Goal: Information Seeking & Learning: Learn about a topic

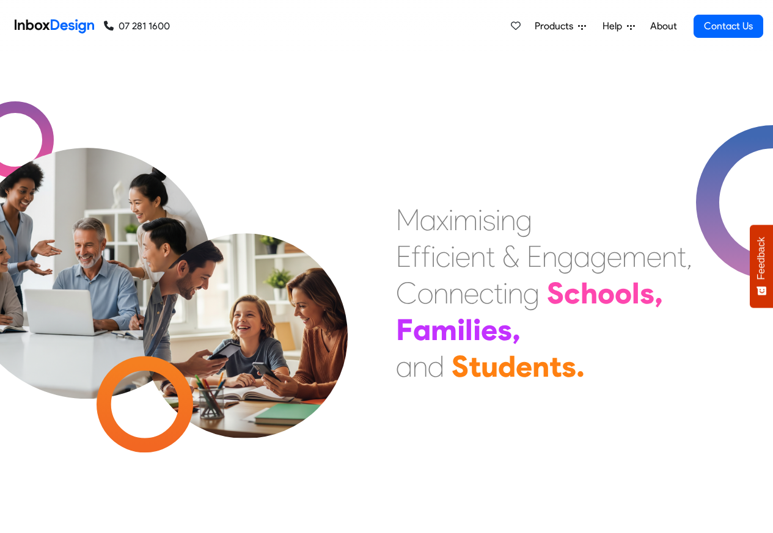
click at [55, 27] on img at bounding box center [54, 26] width 79 height 24
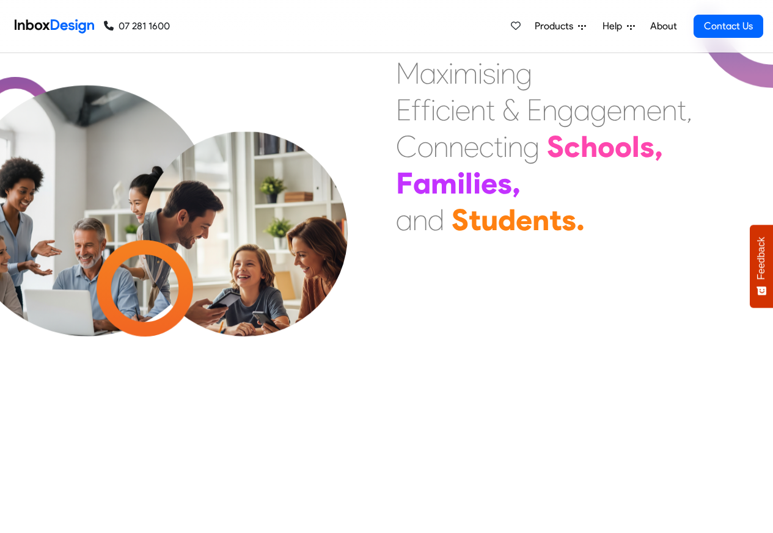
scroll to position [513, 0]
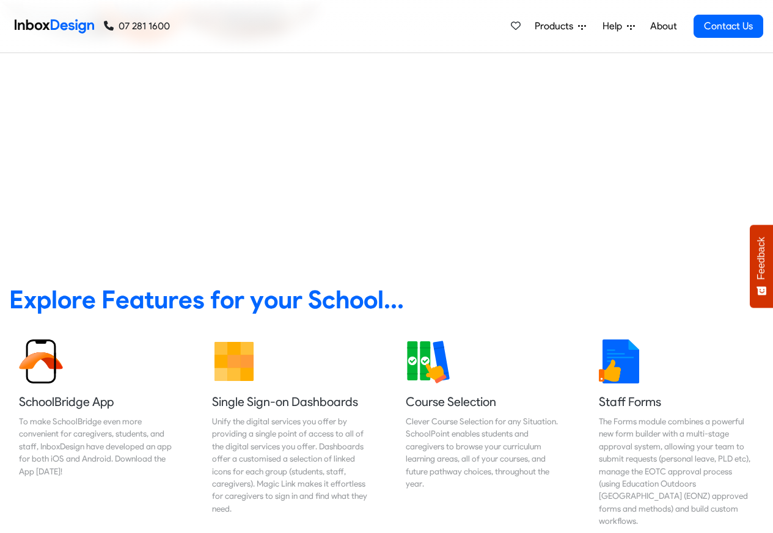
scroll to position [513, 0]
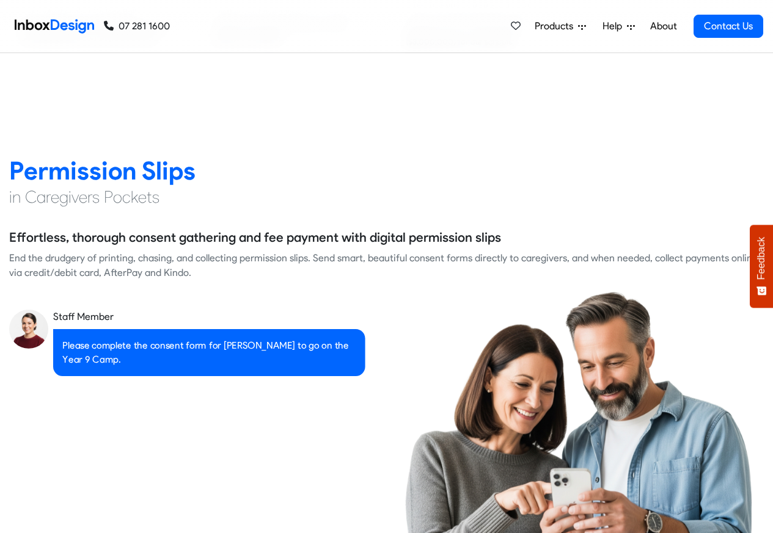
scroll to position [1617, 0]
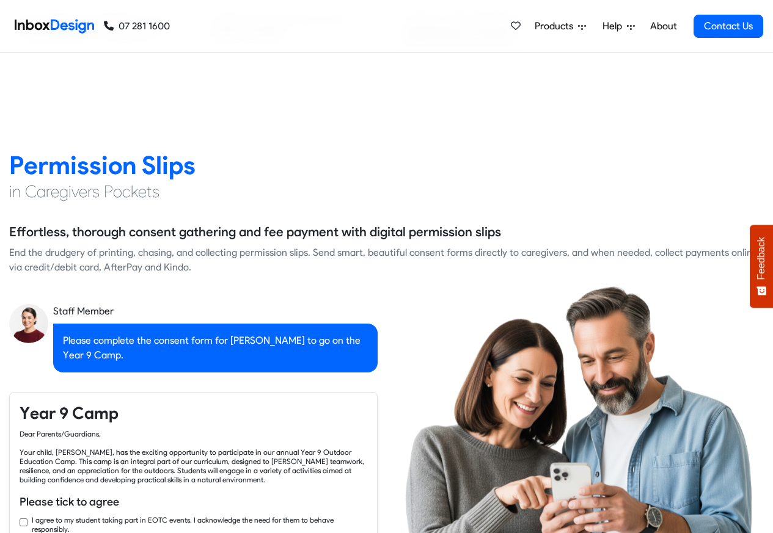
checkbox input "true"
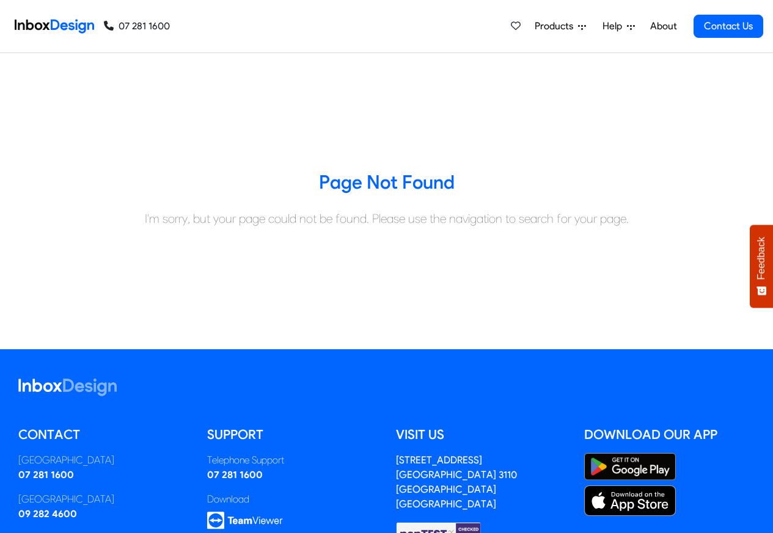
click at [576, 26] on span "Products" at bounding box center [556, 26] width 43 height 15
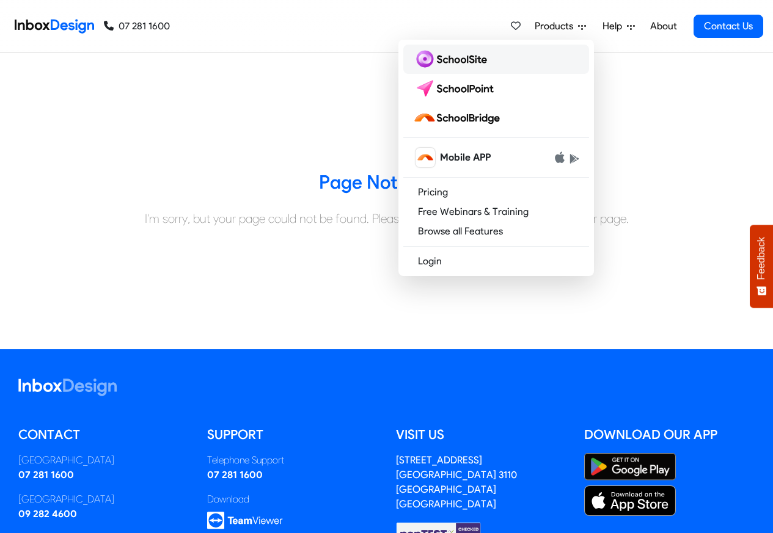
click at [461, 61] on img at bounding box center [452, 59] width 79 height 20
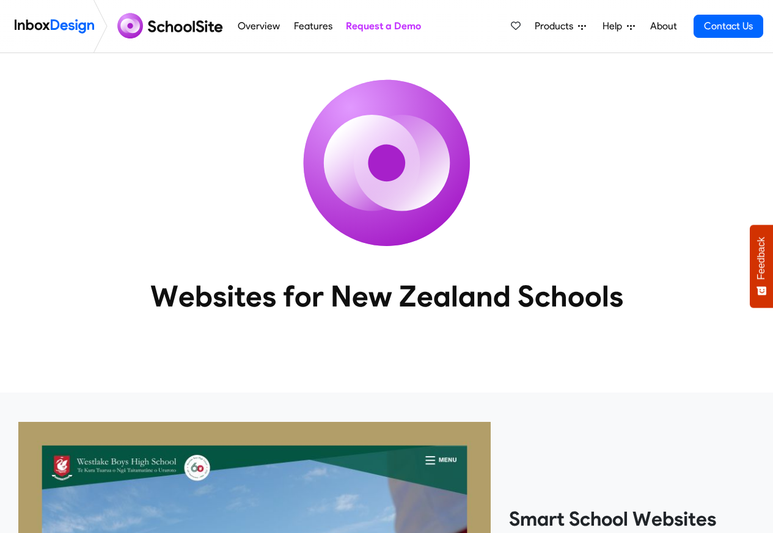
click at [455, 59] on img at bounding box center [387, 163] width 220 height 220
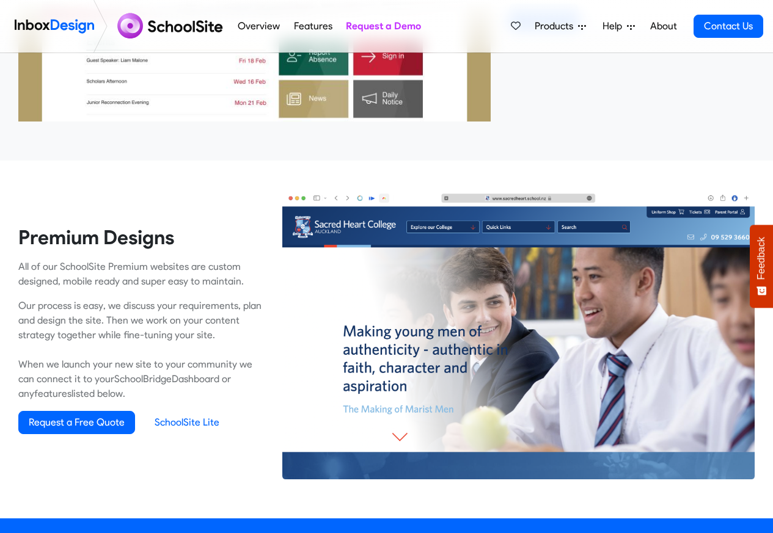
scroll to position [2015, 0]
